Goal: Task Accomplishment & Management: Complete application form

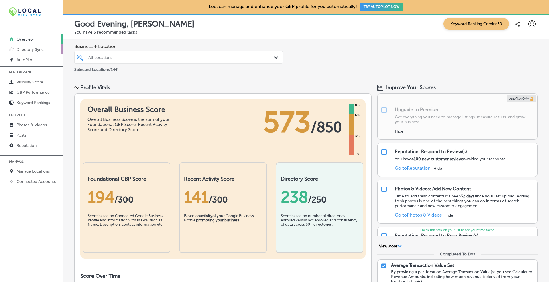
click at [25, 51] on p "Directory Sync" at bounding box center [30, 49] width 27 height 5
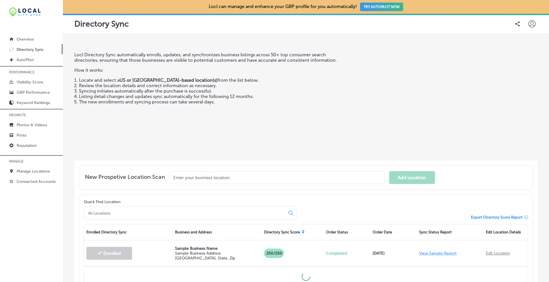
click at [199, 175] on input "text" at bounding box center [277, 178] width 215 height 13
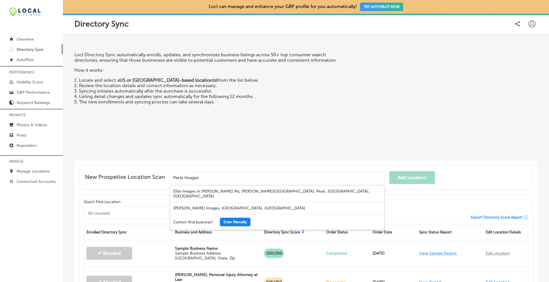
type input "Perla Images"
click at [234, 218] on button "Enter Manually" at bounding box center [235, 222] width 31 height 9
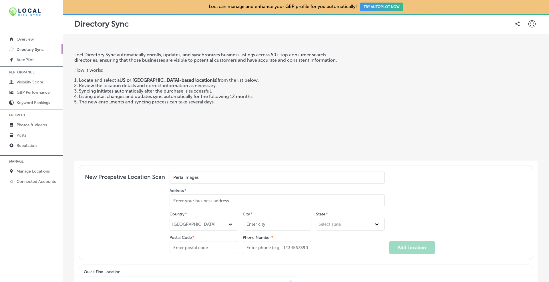
click at [209, 203] on input "Address *" at bounding box center [277, 201] width 215 height 13
click at [223, 201] on input "Address *" at bounding box center [277, 201] width 215 height 13
type input "[STREET_ADDRESS]"
click at [266, 223] on input "City *" at bounding box center [277, 224] width 69 height 13
type input "North Easton"
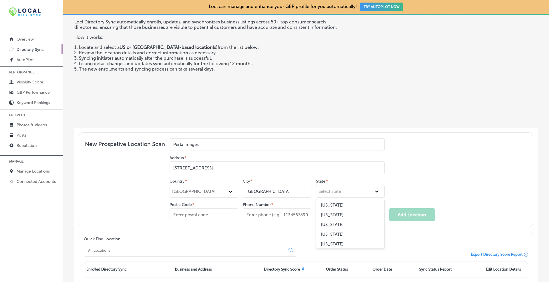
click at [332, 198] on div "option Arizona focused, 3 of 51. 51 results available. Use Up and Down to choos…" at bounding box center [350, 191] width 69 height 13
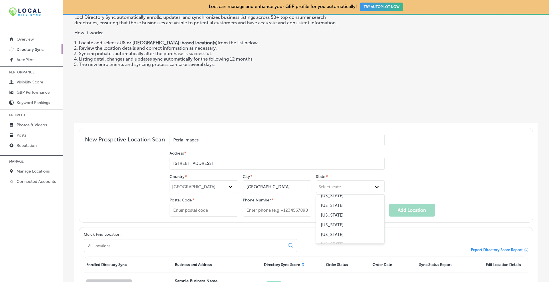
scroll to position [191, 0]
click at [330, 211] on div "Massachusetts" at bounding box center [350, 214] width 68 height 10
click at [199, 209] on input "Postal Code *" at bounding box center [204, 210] width 69 height 13
type input "02356"
click at [260, 207] on input "Phone Number *" at bounding box center [277, 210] width 69 height 13
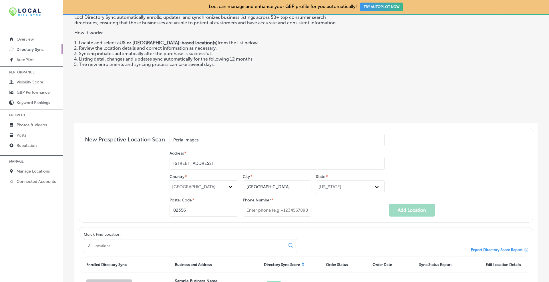
click at [267, 209] on input "Phone Number *" at bounding box center [277, 210] width 69 height 13
paste input "508-501-0722"
click at [256, 210] on input "508-501-0722" at bounding box center [277, 210] width 69 height 13
type input "508-501-0722"
click at [319, 203] on div "Country * United States City * North Easton State * Massachusetts Postal Code *…" at bounding box center [277, 196] width 215 height 42
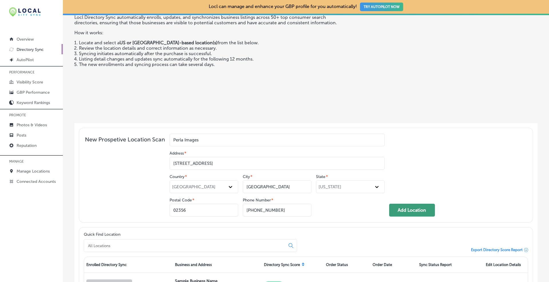
click at [403, 210] on button "Add Location" at bounding box center [412, 210] width 46 height 13
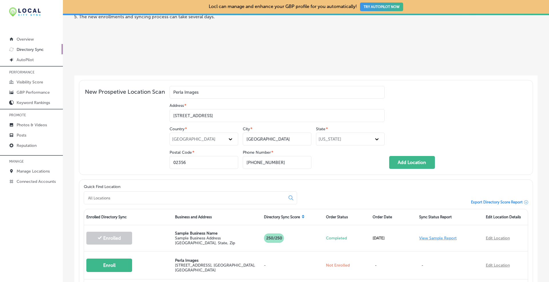
scroll to position [133, 0]
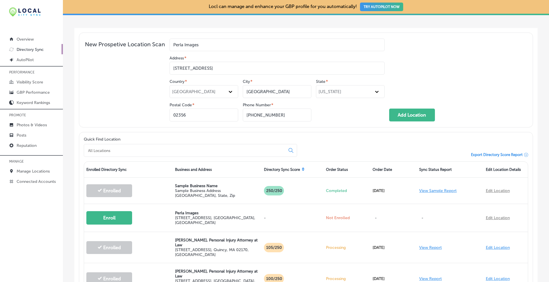
click at [157, 148] on input at bounding box center [186, 150] width 197 height 5
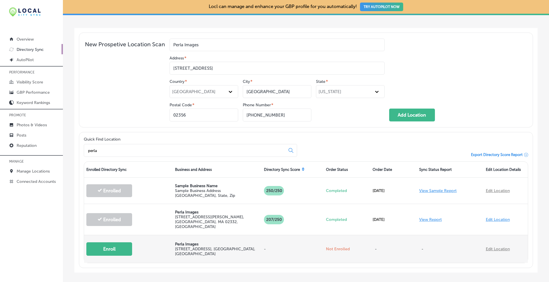
type input "perla"
click at [118, 243] on button "Enroll" at bounding box center [109, 249] width 46 height 13
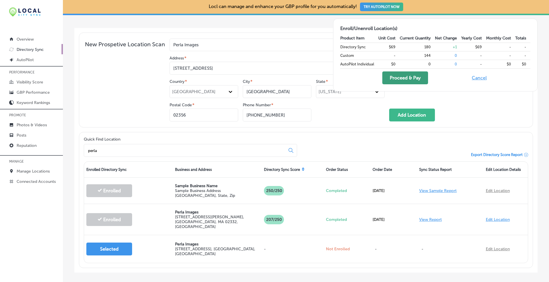
click at [397, 80] on button "Proceed & Pay" at bounding box center [406, 78] width 46 height 13
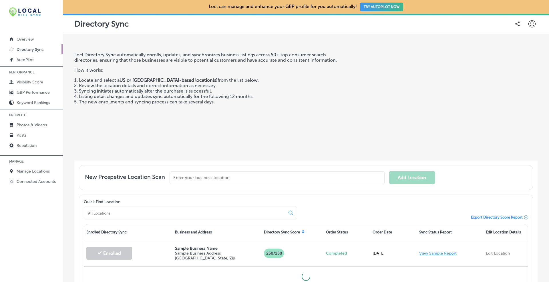
scroll to position [52, 0]
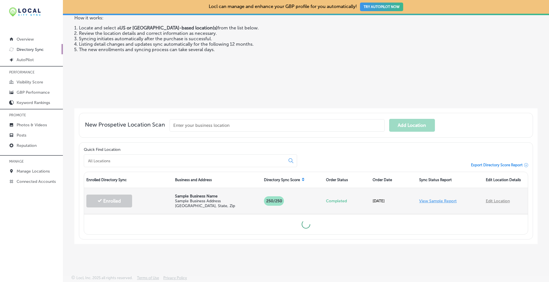
click at [436, 200] on link "View Sample Report" at bounding box center [437, 201] width 37 height 5
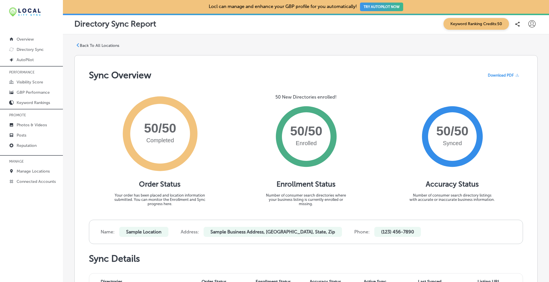
drag, startPoint x: 140, startPoint y: 79, endPoint x: 137, endPoint y: 78, distance: 2.9
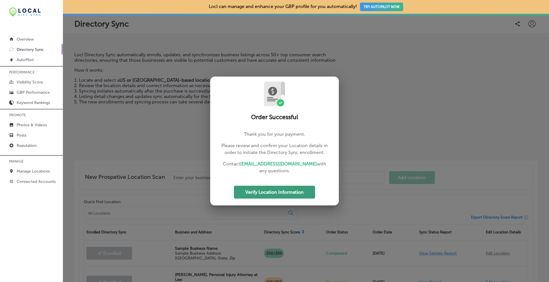
click at [261, 189] on button "Verify Location Information" at bounding box center [274, 192] width 81 height 13
select select "US"
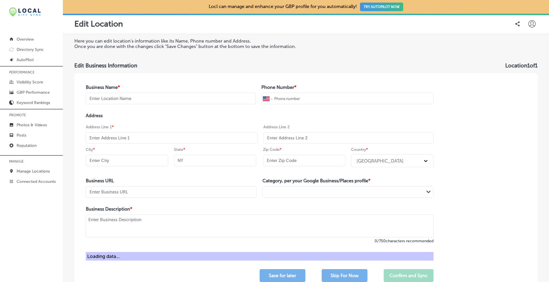
type input "Perla Images"
type input "+1 508 501 0722"
type input "[STREET_ADDRESS]"
type input "North Easton"
type input "MA"
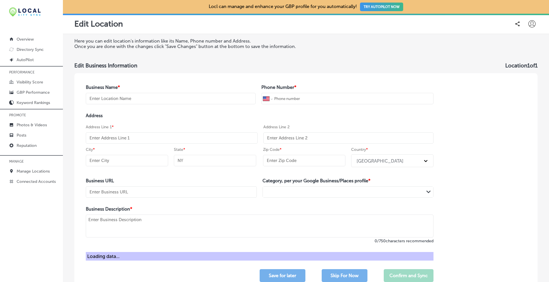
type input "02356"
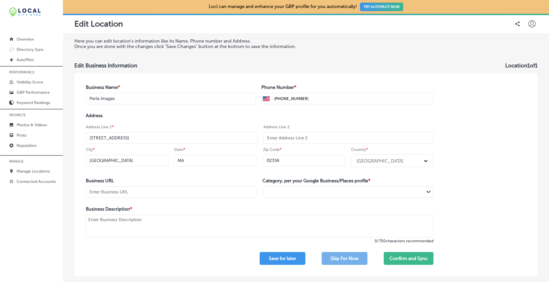
click at [120, 192] on input "text" at bounding box center [171, 192] width 171 height 11
click at [307, 193] on div at bounding box center [338, 193] width 150 height 8
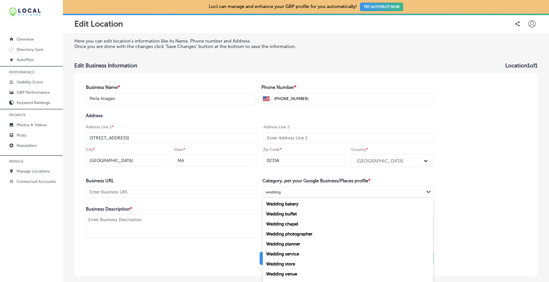
click at [311, 232] on label "Wedding photographer" at bounding box center [289, 234] width 46 height 5
type input "wedding"
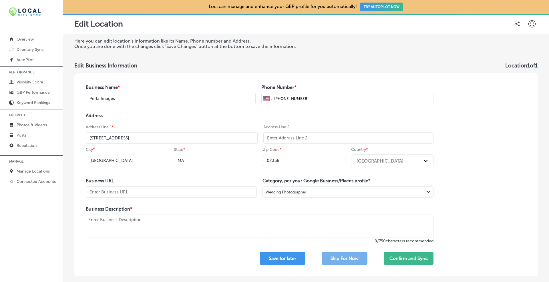
click at [173, 191] on input "text" at bounding box center [171, 192] width 171 height 11
click at [191, 216] on textarea at bounding box center [260, 226] width 348 height 23
paste textarea "A leading Cape Cod wedding photographer specializing in documentary style with …"
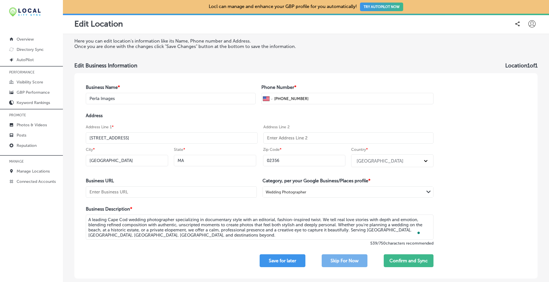
click at [209, 233] on textarea "A leading Cape Cod wedding photographer specializing in documentary style with …" at bounding box center [260, 227] width 348 height 25
click at [179, 235] on textarea "A leading Cape Cod wedding photographer specializing in documentary style with …" at bounding box center [260, 227] width 348 height 25
click at [184, 236] on textarea "A leading Cape Cod wedding photographer specializing in documentary style with …" at bounding box center [260, 227] width 348 height 25
click at [90, 221] on textarea "A leading Cape Cod wedding photographer specializing in documentary style with …" at bounding box center [260, 227] width 348 height 25
click at [88, 219] on textarea "A leading Cape Cod wedding photographer specializing in documentary style with …" at bounding box center [260, 227] width 348 height 25
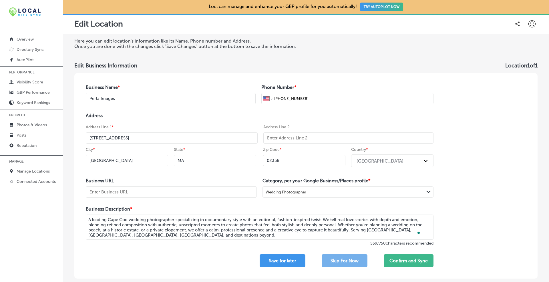
click at [128, 220] on textarea "A leading Cape Cod wedding photographer specializing in documentary style with …" at bounding box center [260, 227] width 348 height 25
type textarea "A leading Cape Cod wedding photographer specializing in documentary style with …"
click at [146, 194] on input "text" at bounding box center [171, 192] width 171 height 11
click at [119, 192] on input "text" at bounding box center [171, 192] width 171 height 11
paste input "https://perlaimages.com/"
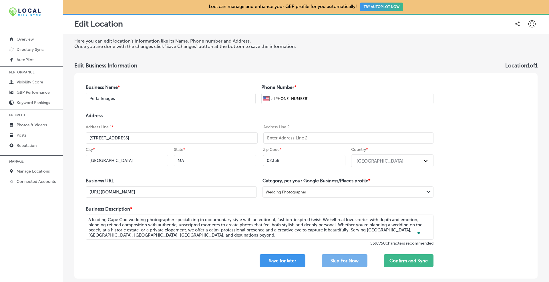
click at [145, 196] on input "https://perlaimages.com/" at bounding box center [171, 192] width 171 height 11
drag, startPoint x: 150, startPoint y: 192, endPoint x: 72, endPoint y: 187, distance: 78.3
click at [73, 187] on div "Here you can edit location's information like its Name, Phone number and Addres…" at bounding box center [306, 158] width 486 height 249
paste input "?utm_source=google&utm_medium=organic&utm_campaign=gbp&utm_content=duxbury-ma"
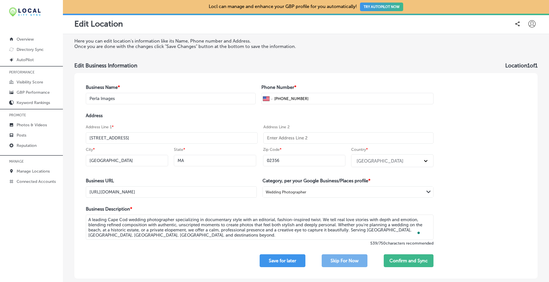
click at [237, 192] on input "https://perlaimages.com/?utm_source=google&utm_medium=organic&utm_campaign=gbp&…" at bounding box center [171, 192] width 171 height 11
type input "https://perlaimages.com/?utm_source=google&utm_medium=organic&utm_campaign=gbp&…"
click at [239, 205] on div "Business Name * Perla Images Phone Number * International Afghanistan Åland Isl…" at bounding box center [259, 176] width 371 height 206
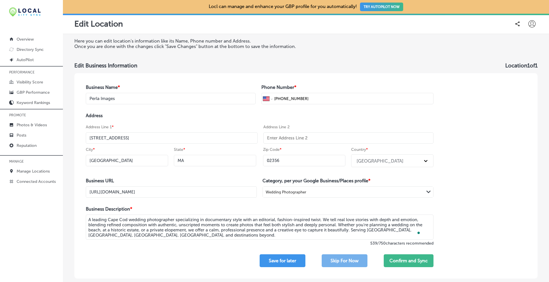
scroll to position [0, 0]
click at [408, 263] on button "Confirm and Sync" at bounding box center [409, 261] width 50 height 13
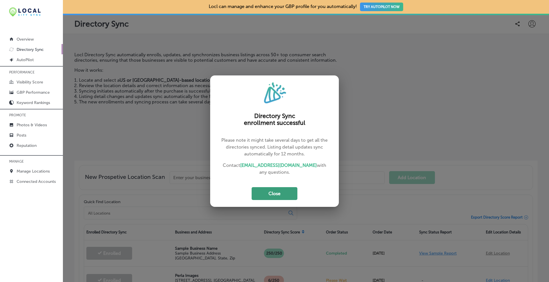
click at [275, 194] on button "Close" at bounding box center [275, 193] width 46 height 13
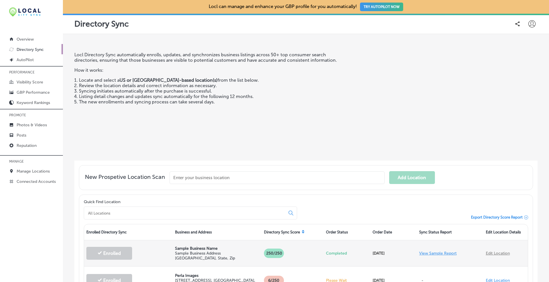
scroll to position [95, 0]
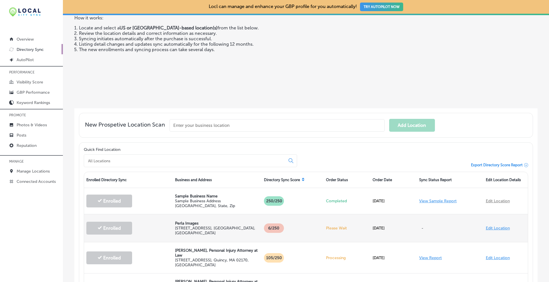
scroll to position [5, 0]
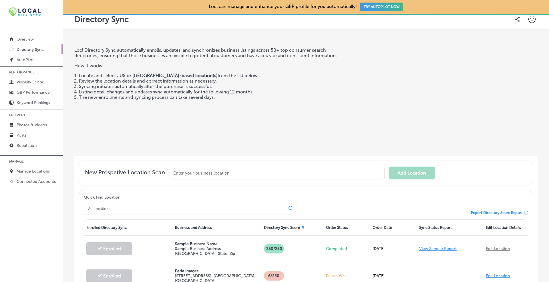
click at [279, 133] on div "Locl Directory Sync automatically enrolls, updates, and synchronizes business l…" at bounding box center [211, 99] width 275 height 104
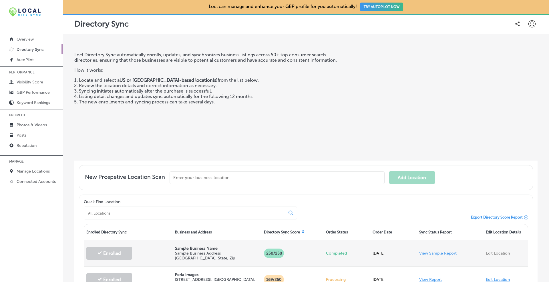
scroll to position [48, 0]
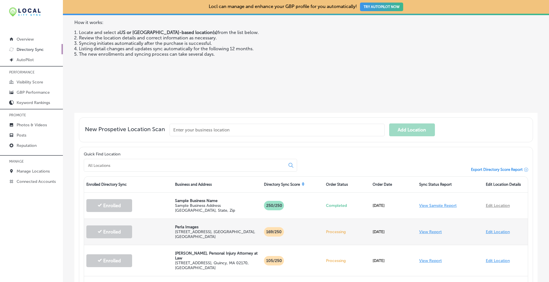
click at [434, 230] on link "View Report" at bounding box center [430, 232] width 23 height 5
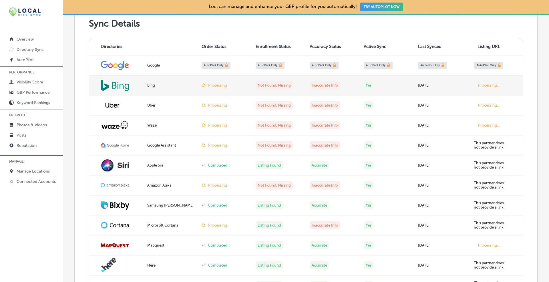
scroll to position [92, 0]
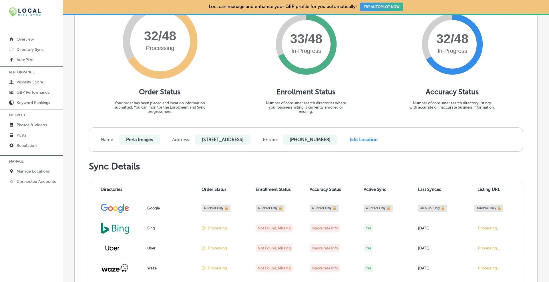
click at [265, 161] on h1 "Sync Details" at bounding box center [306, 166] width 434 height 11
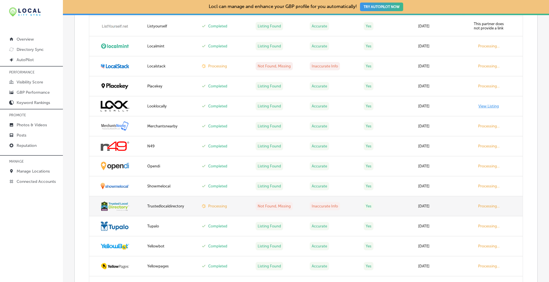
scroll to position [811, 0]
